Goal: Information Seeking & Learning: Understand process/instructions

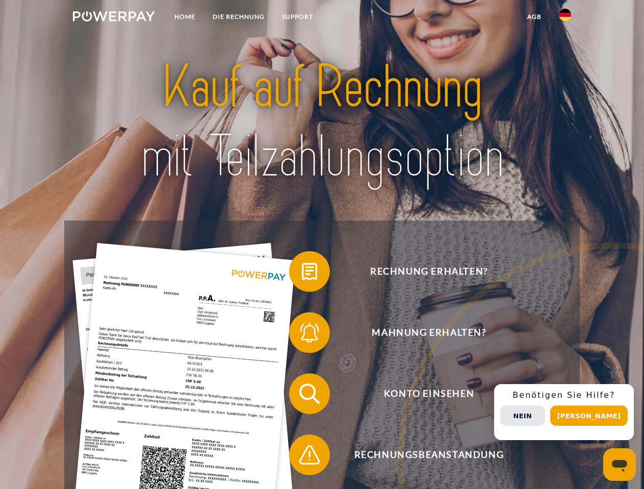
click at [114, 18] on img at bounding box center [114, 16] width 82 height 10
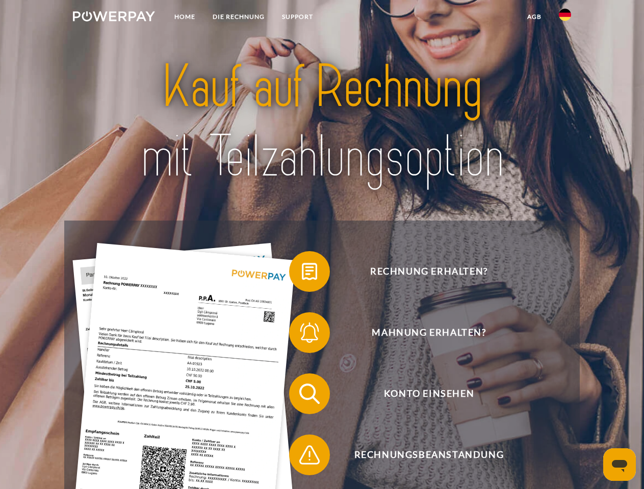
click at [565, 18] on img at bounding box center [565, 15] width 12 height 12
click at [534, 17] on link "agb" at bounding box center [534, 17] width 32 height 18
click at [302, 274] on span at bounding box center [294, 271] width 51 height 51
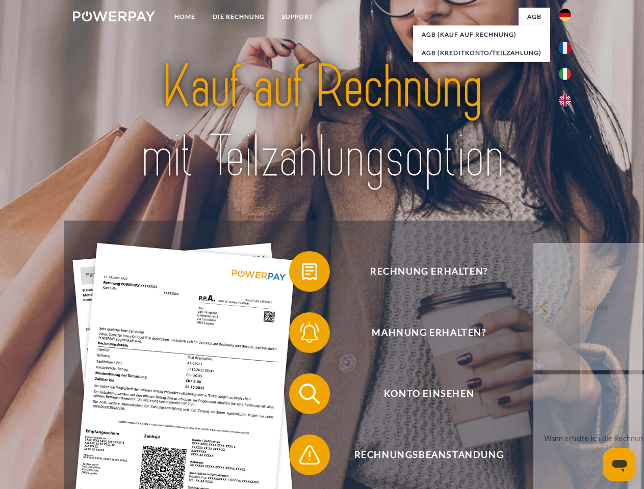
click at [302, 335] on span at bounding box center [294, 332] width 51 height 51
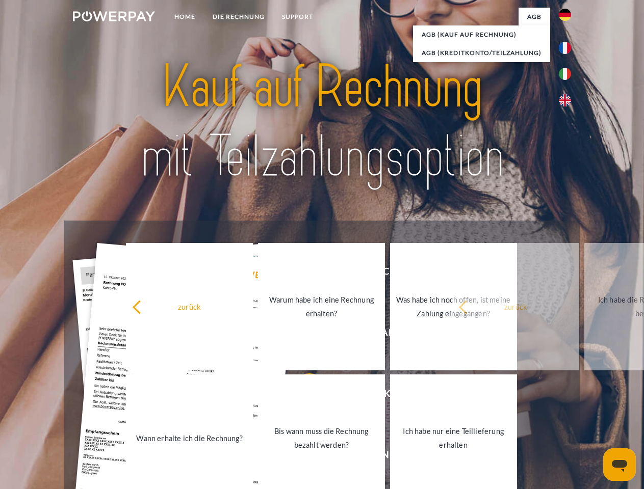
click at [302, 396] on link "Bis wann muss die Rechnung bezahlt werden?" at bounding box center [321, 438] width 127 height 127
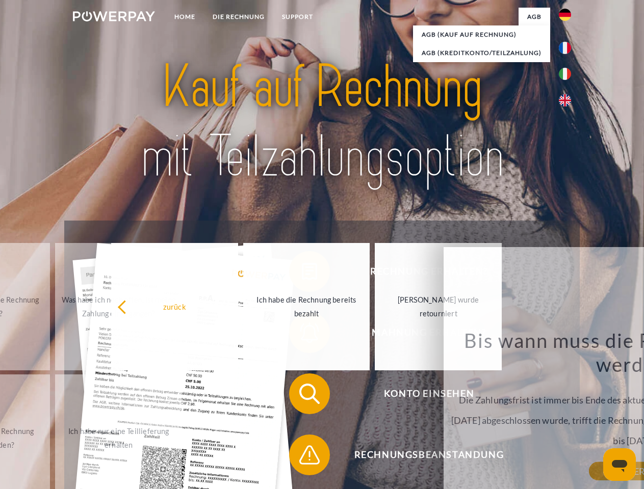
click at [302, 457] on span at bounding box center [294, 455] width 51 height 51
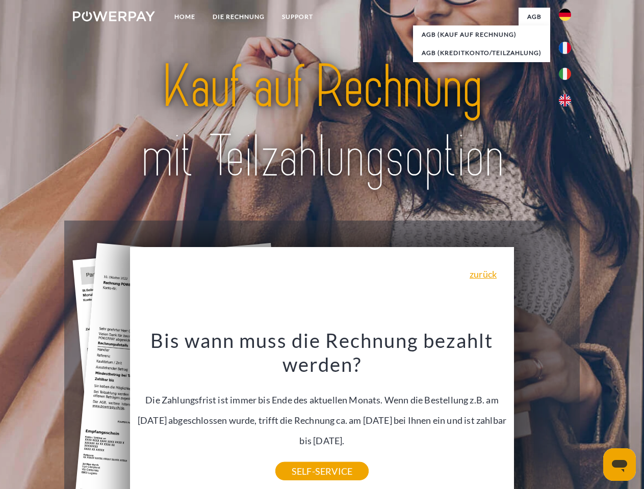
click at [567, 412] on div "Rechnung erhalten? Mahnung erhalten? Konto einsehen" at bounding box center [321, 425] width 515 height 408
click at [542, 414] on span "Konto einsehen" at bounding box center [429, 394] width 250 height 41
click at [592, 416] on header "Home DIE RECHNUNG SUPPORT" at bounding box center [322, 352] width 644 height 704
